Goal: Find specific page/section: Find specific page/section

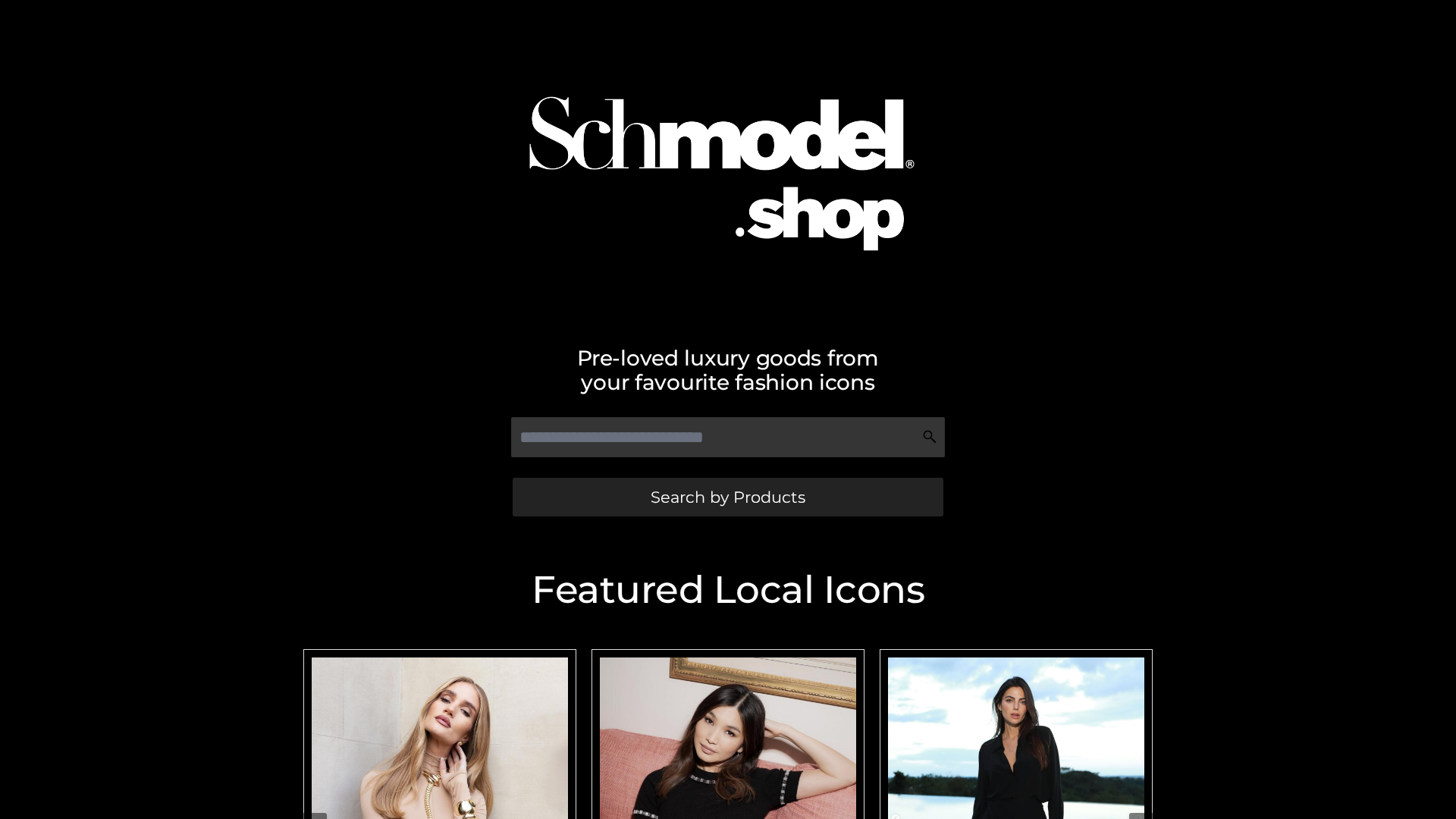
click at [728, 497] on span "Search by Products" at bounding box center [728, 497] width 155 height 16
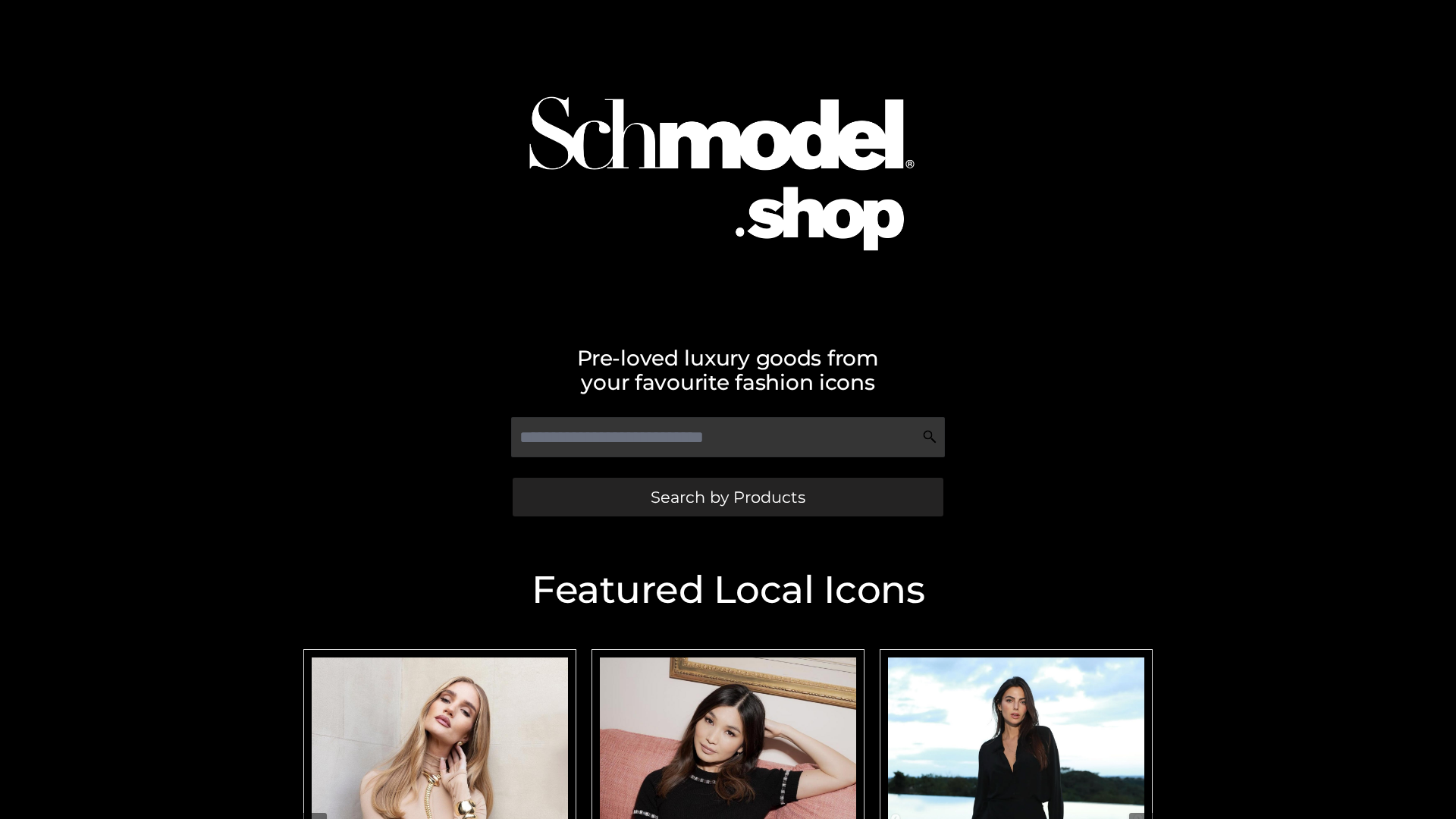
click at [728, 497] on span "Search by Products" at bounding box center [728, 497] width 155 height 16
